Goal: Information Seeking & Learning: Learn about a topic

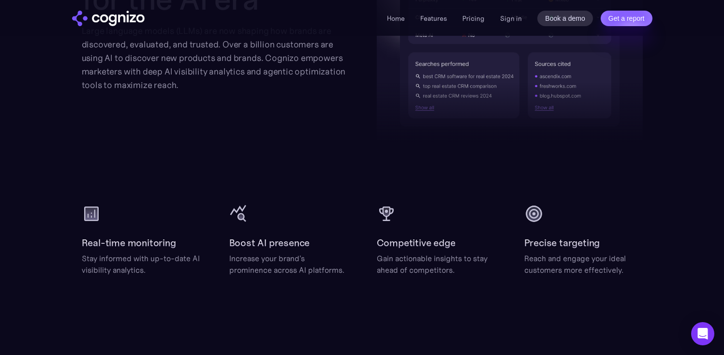
scroll to position [1088, 0]
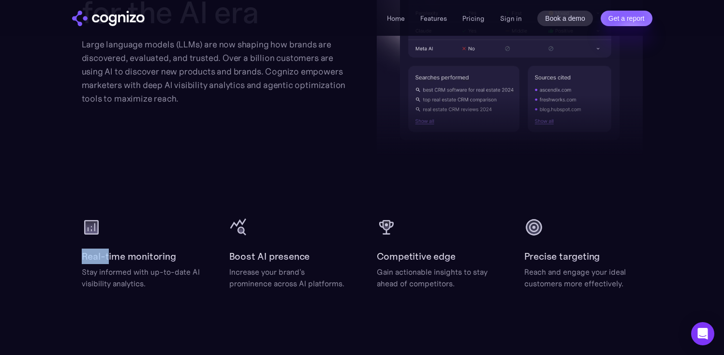
drag, startPoint x: 81, startPoint y: 246, endPoint x: 159, endPoint y: 279, distance: 84.5
click at [133, 266] on div "Real-time monitoring Stay informed with up-to-date AI visibility analytics." at bounding box center [141, 254] width 118 height 72
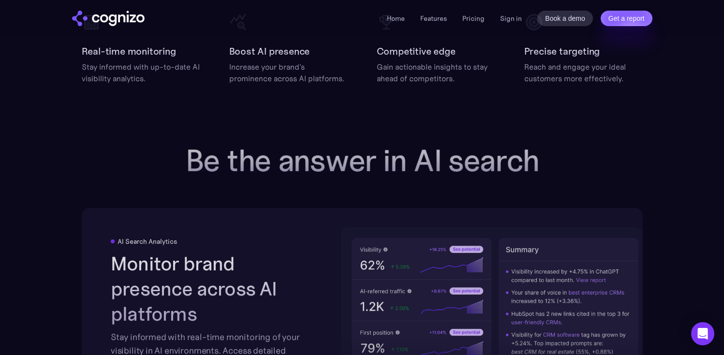
drag, startPoint x: 251, startPoint y: 245, endPoint x: 248, endPoint y: 241, distance: 5.1
click at [251, 244] on div "AI Search Analytics Monitor brand presence across AI platforms Stay informed wi…" at bounding box center [362, 321] width 561 height 226
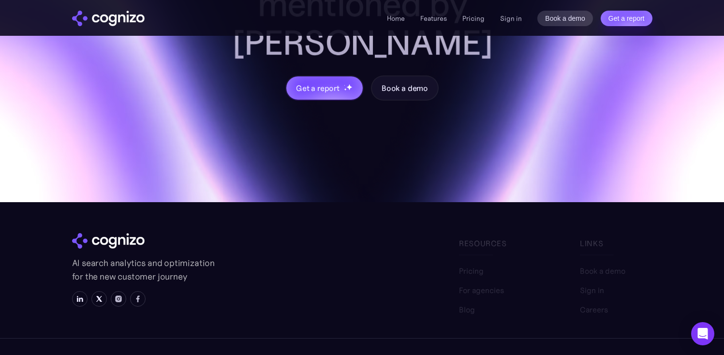
scroll to position [3823, 0]
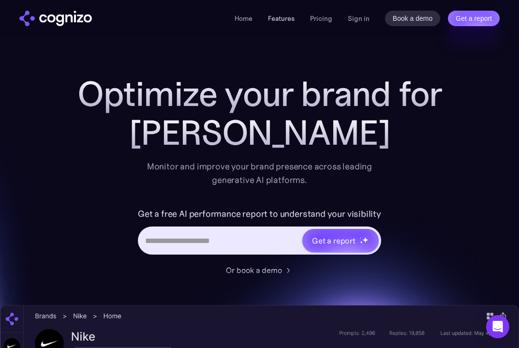
click at [281, 17] on link "Features" at bounding box center [281, 18] width 27 height 9
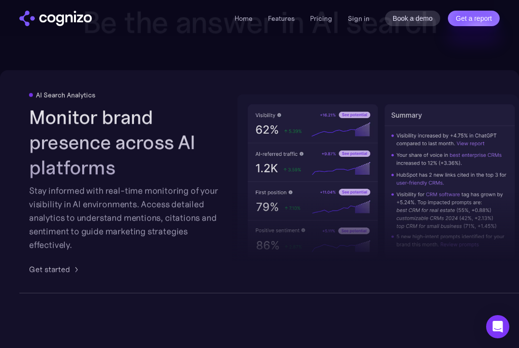
scroll to position [1461, 0]
